Goal: Transaction & Acquisition: Purchase product/service

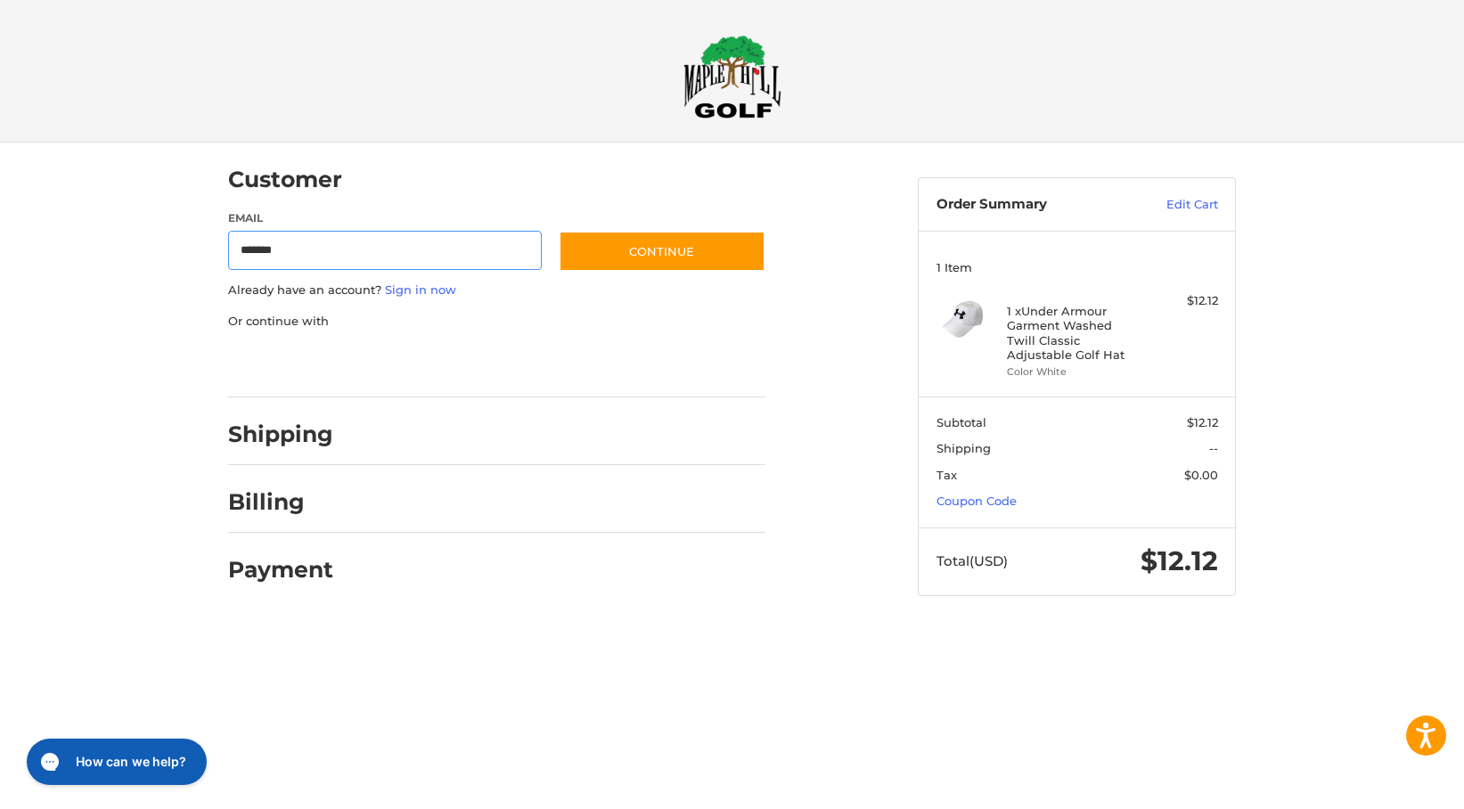
type input "**********"
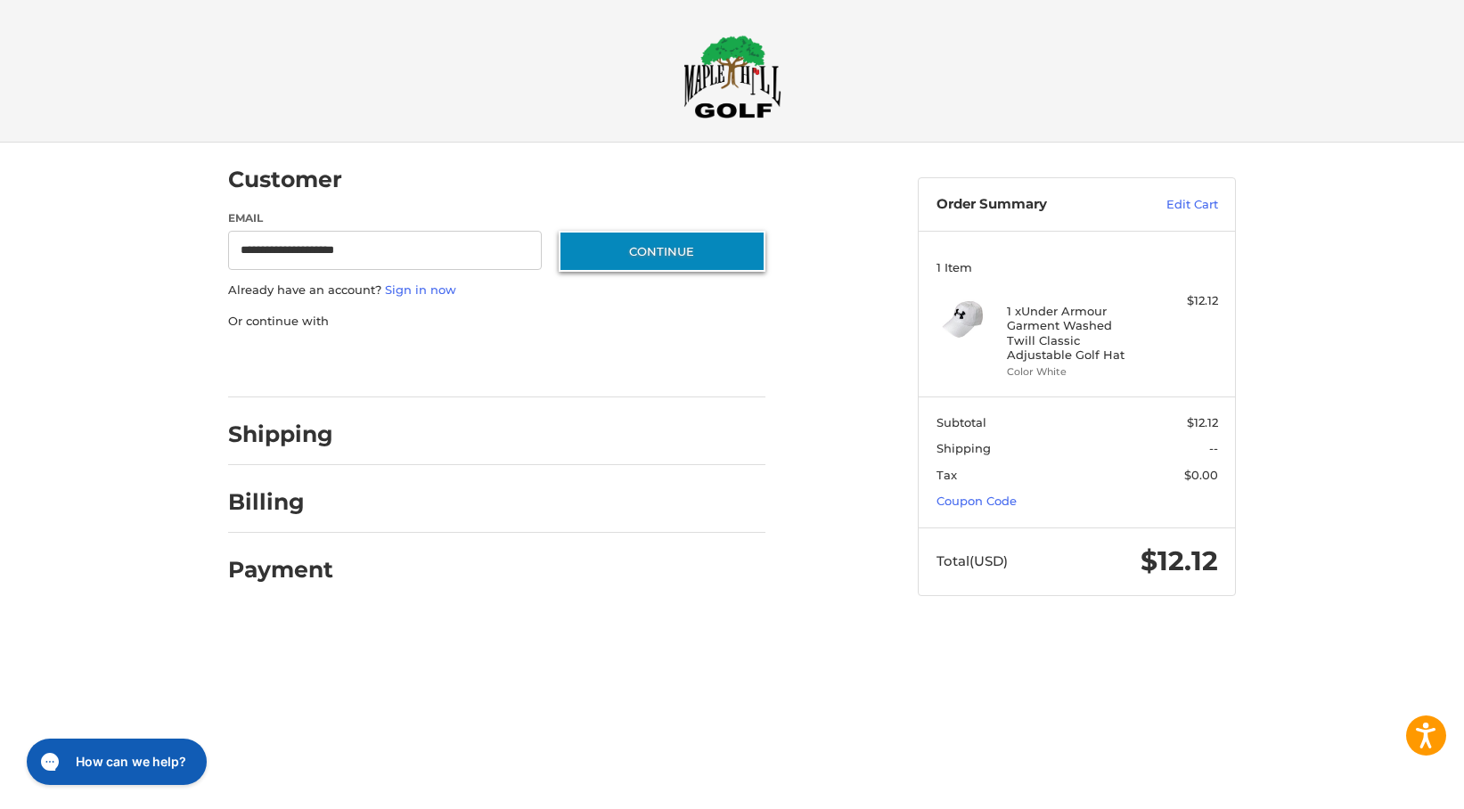
click at [703, 255] on button "Continue" at bounding box center [662, 251] width 207 height 41
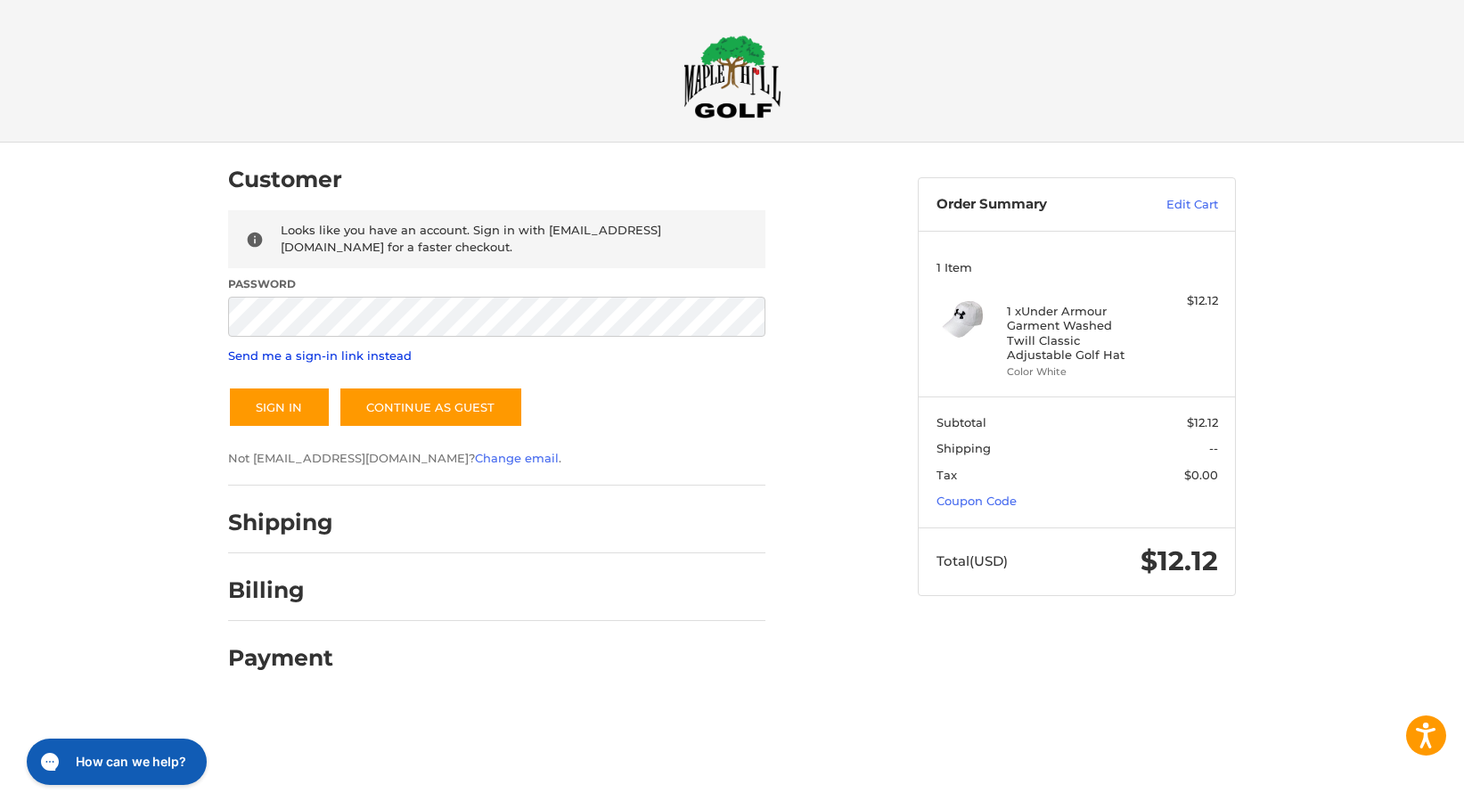
click at [356, 355] on link "Send me a sign-in link instead" at bounding box center [320, 355] width 184 height 14
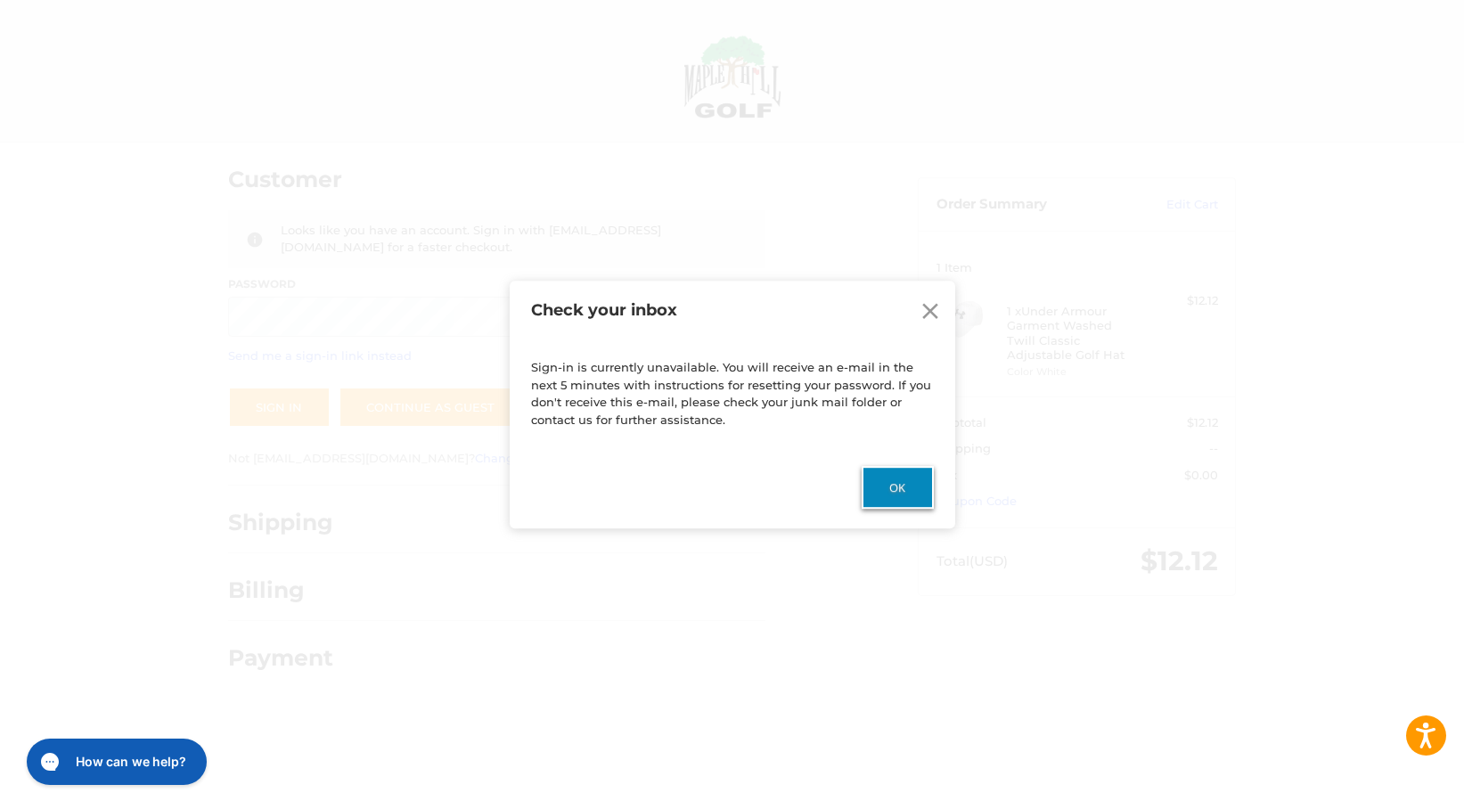
click at [888, 474] on button "Ok" at bounding box center [898, 487] width 72 height 43
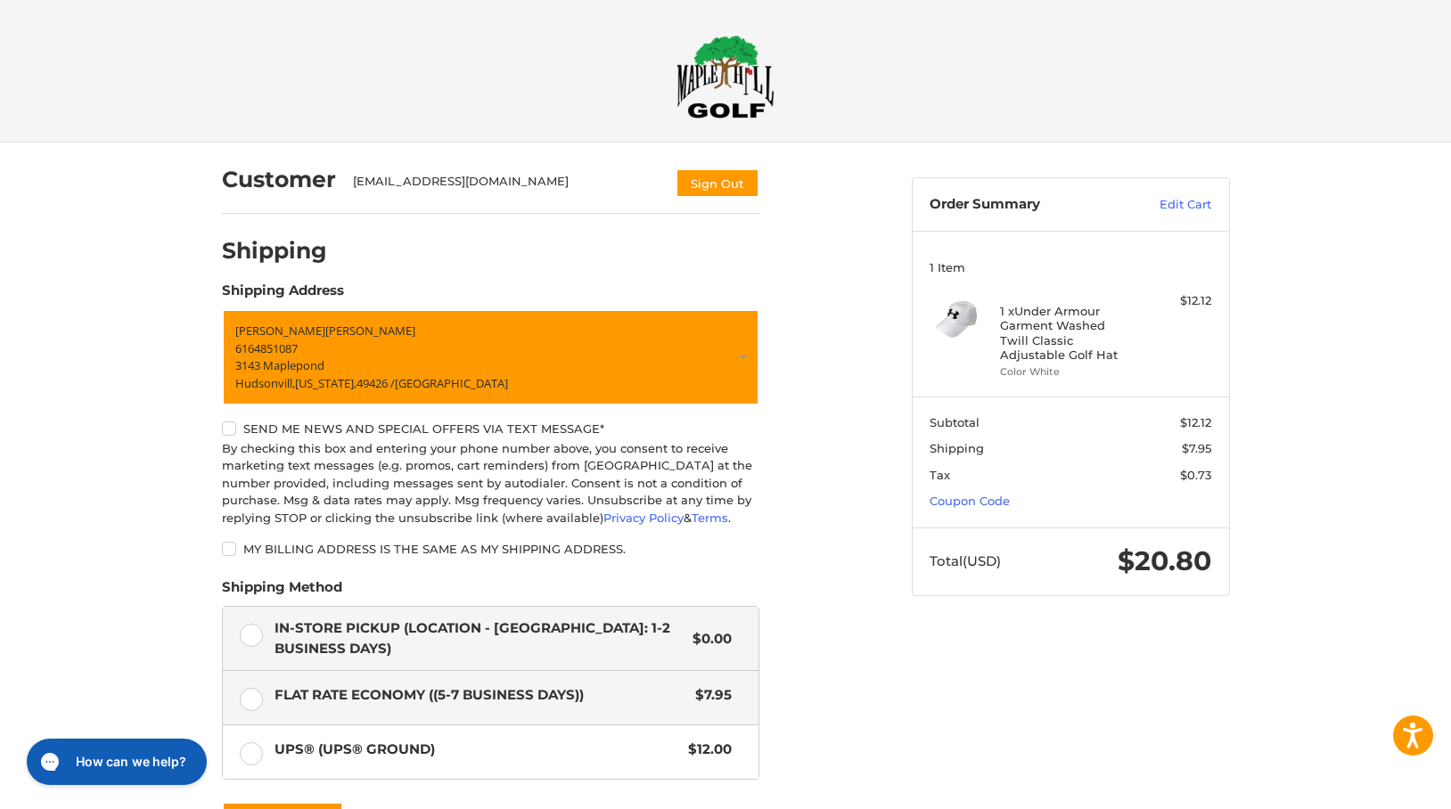
click at [248, 633] on label "In-Store Pickup (Location - [GEOGRAPHIC_DATA]: 1-2 BUSINESS DAYS) $0.00" at bounding box center [491, 638] width 536 height 63
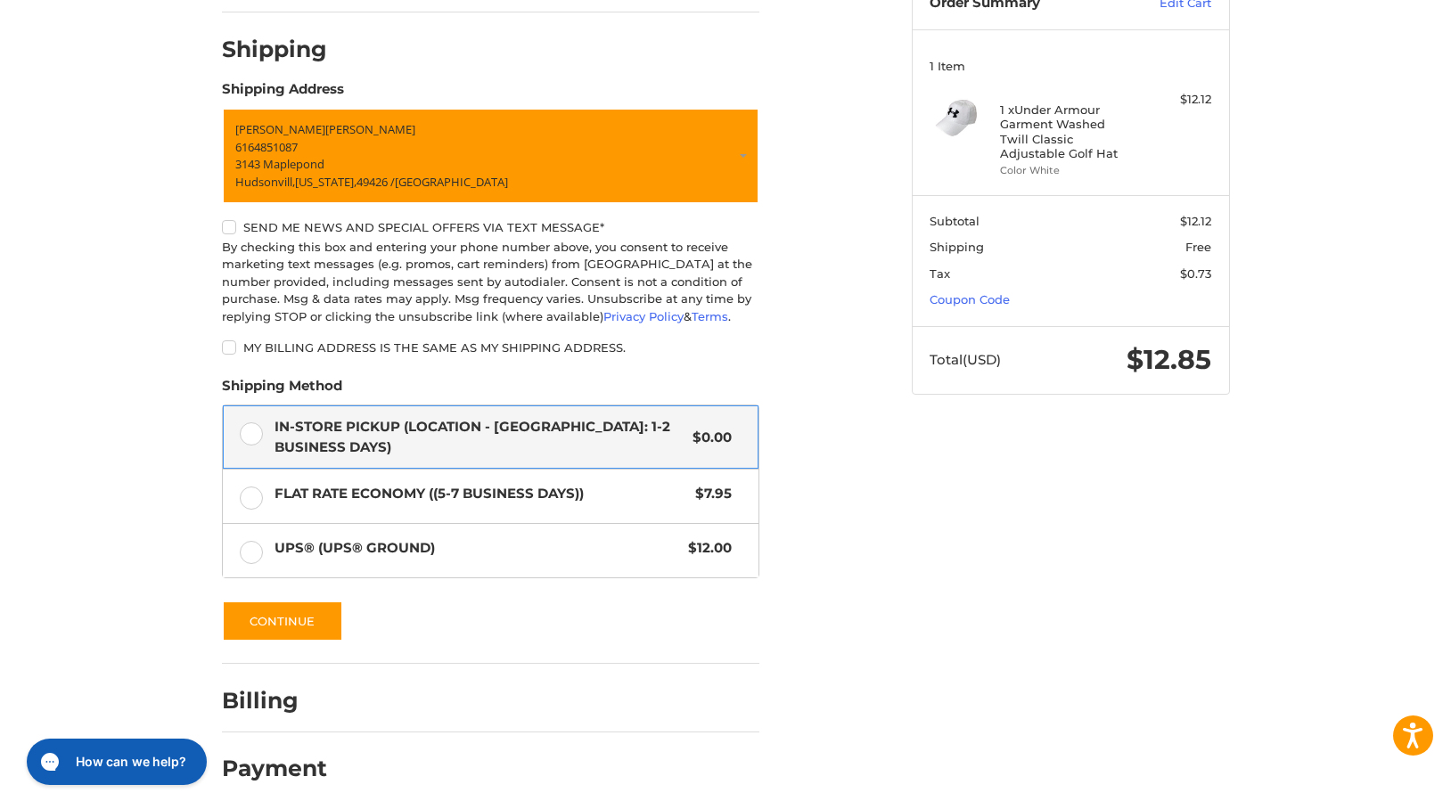
scroll to position [209, 0]
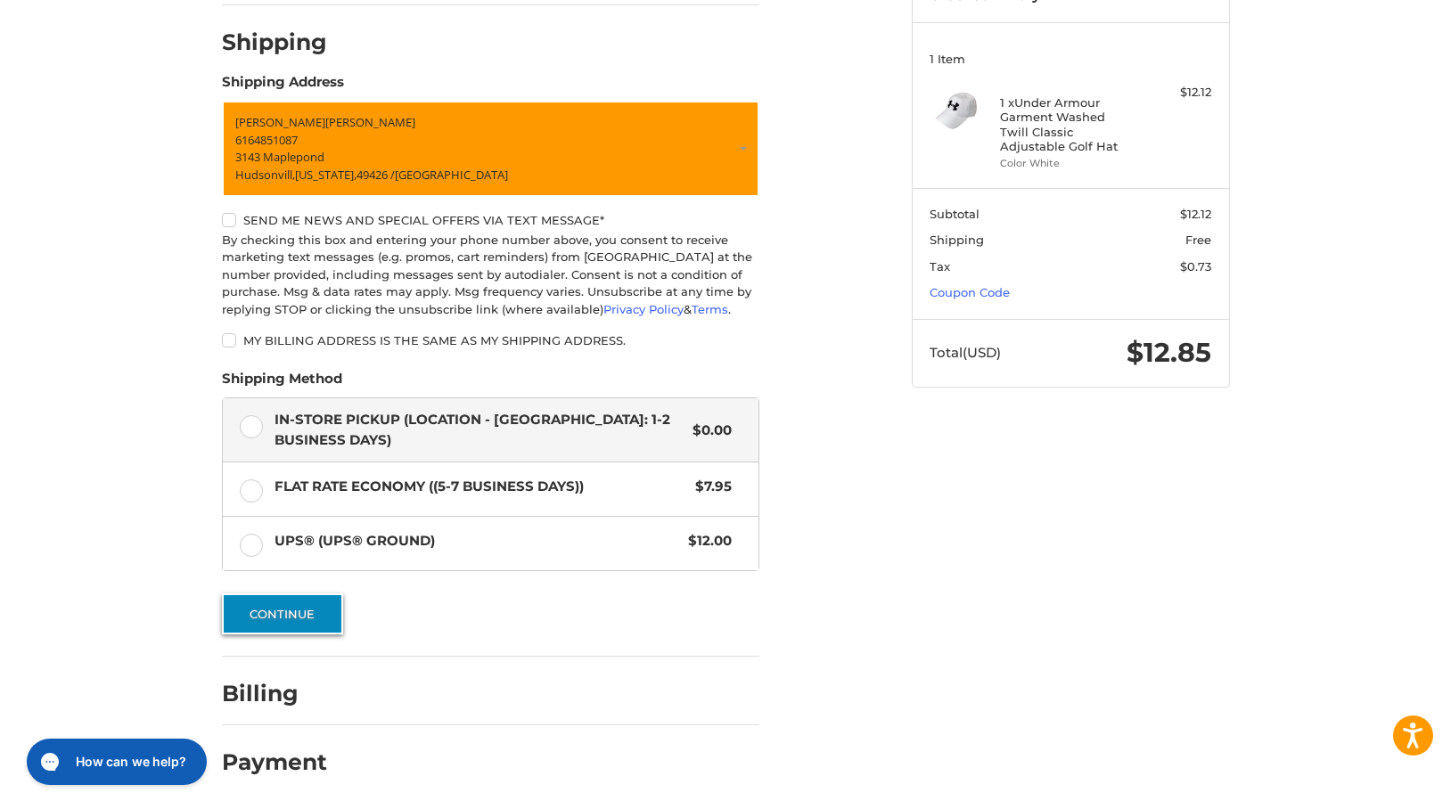
click at [295, 621] on button "Continue" at bounding box center [282, 614] width 121 height 41
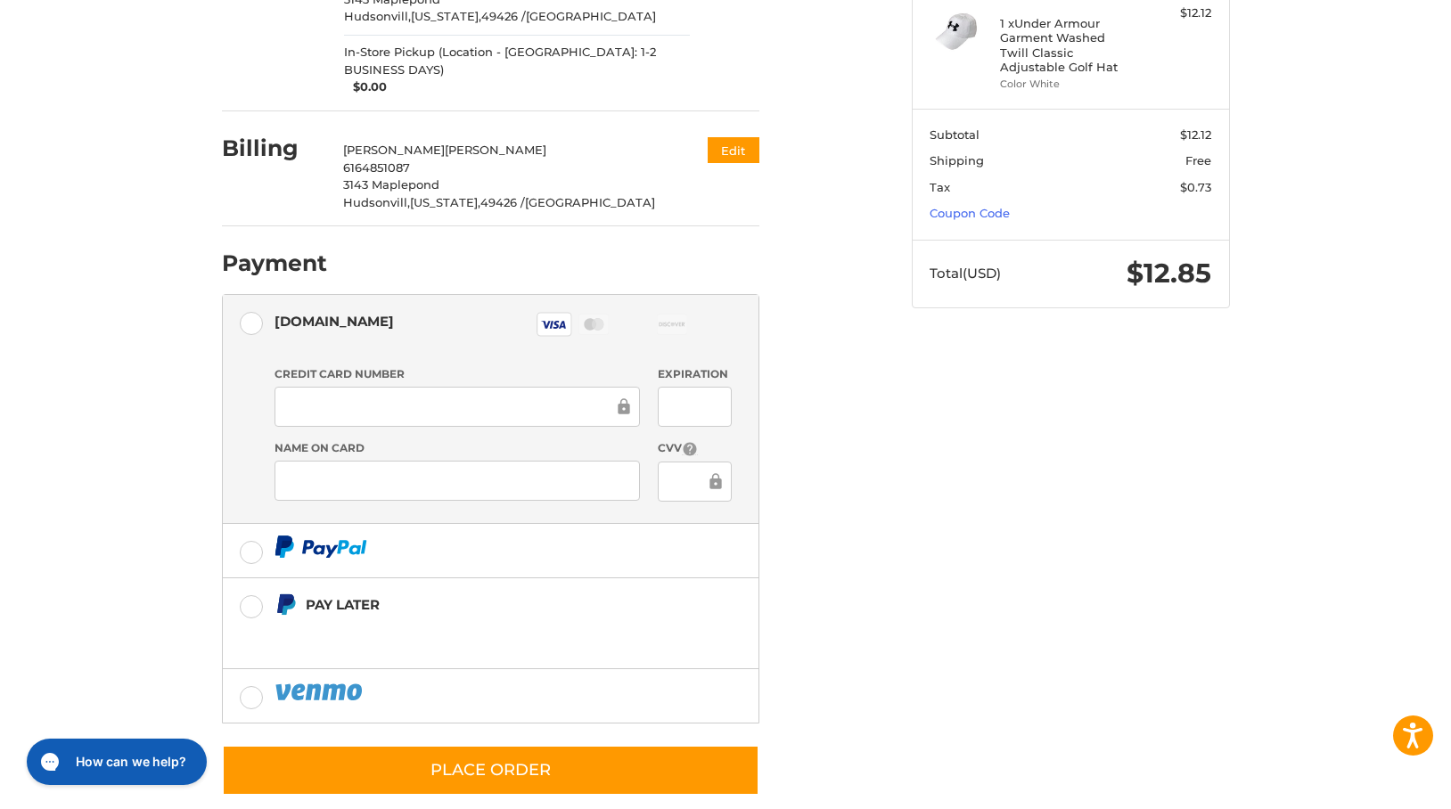
scroll to position [296, 0]
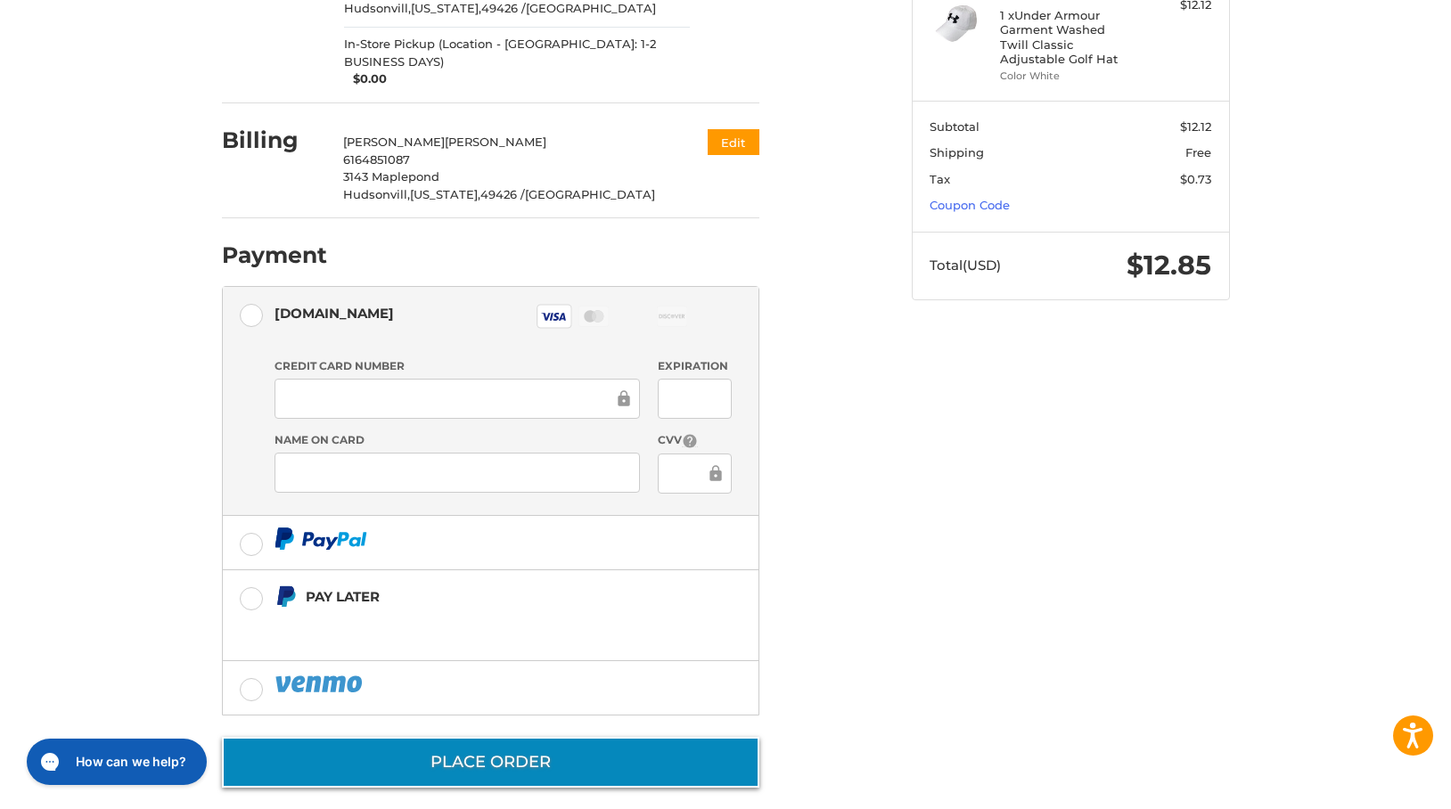
click at [458, 745] on button "Place Order" at bounding box center [490, 762] width 537 height 51
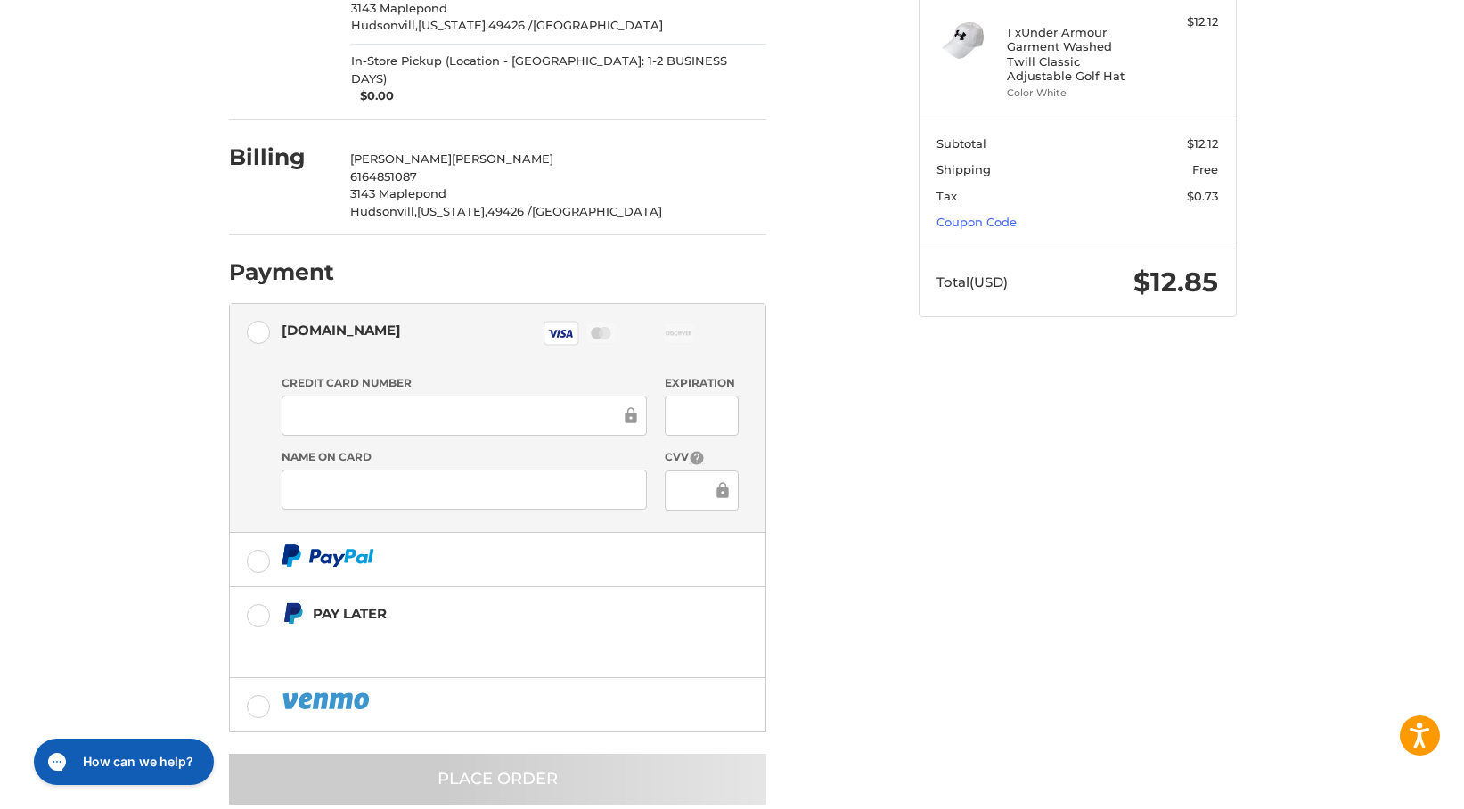
scroll to position [0, 0]
